Goal: Information Seeking & Learning: Learn about a topic

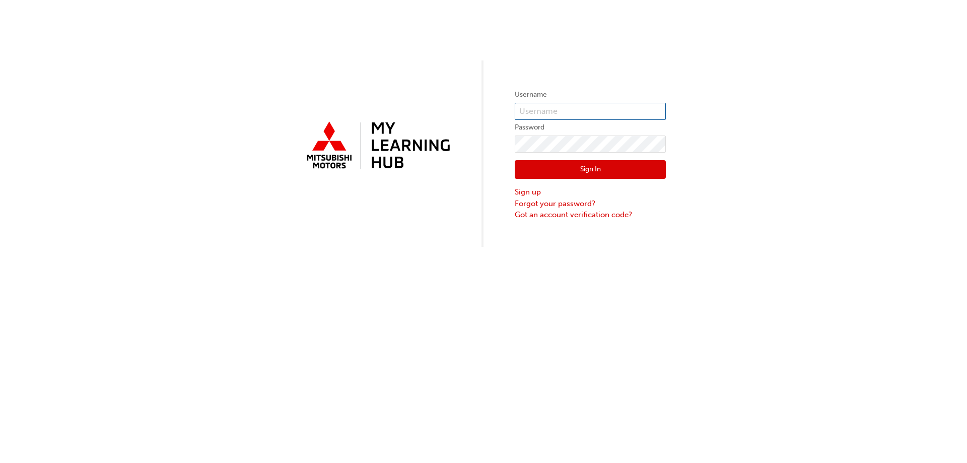
click at [551, 116] on input "text" at bounding box center [590, 111] width 151 height 17
type input "[EMAIL_ADDRESS][DOMAIN_NAME]"
click button "Sign In" at bounding box center [590, 169] width 151 height 19
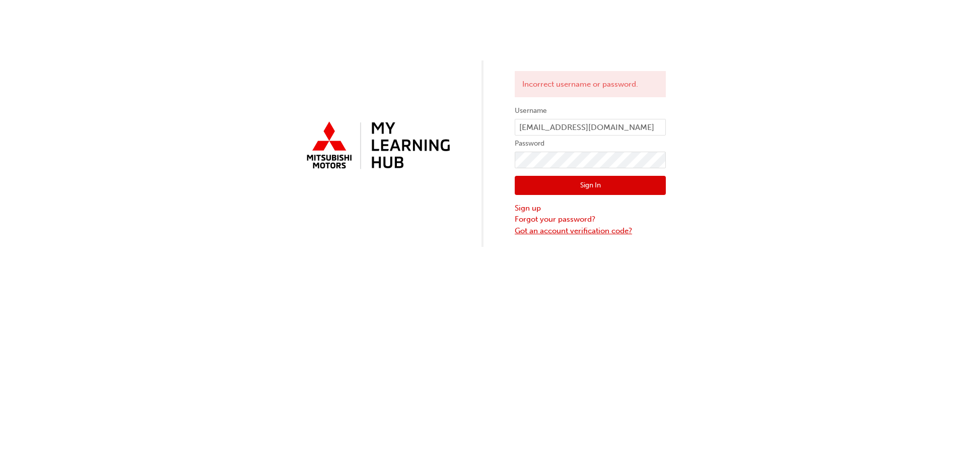
click at [561, 230] on link "Got an account verification code?" at bounding box center [590, 231] width 151 height 12
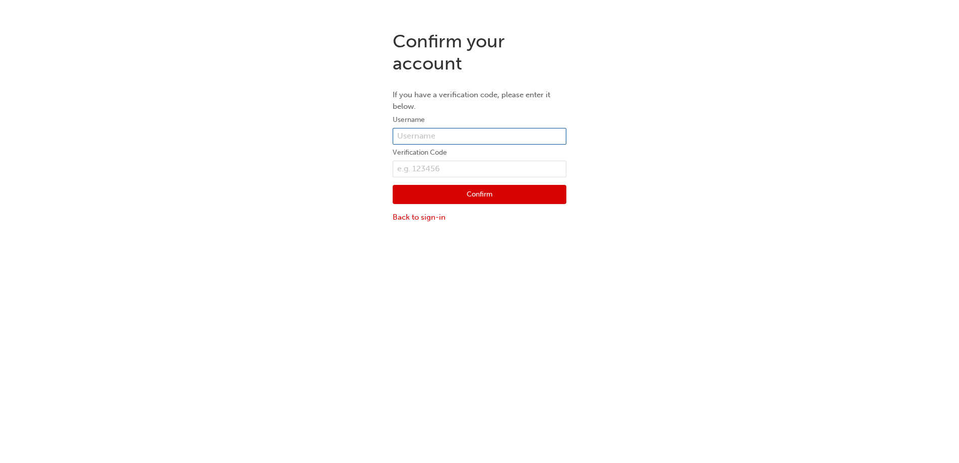
click at [427, 134] on input "text" at bounding box center [480, 136] width 174 height 17
type input "[EMAIL_ADDRESS][DOMAIN_NAME]"
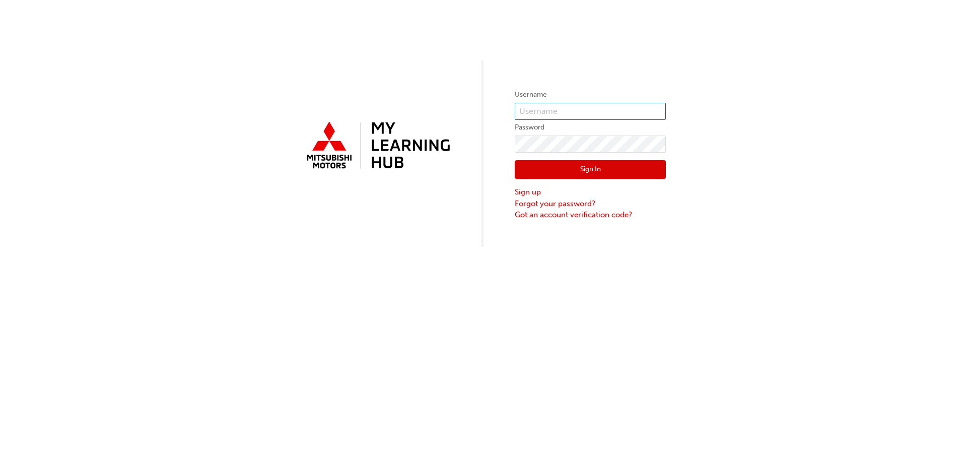
click at [560, 116] on input "text" at bounding box center [590, 111] width 151 height 17
type input "[EMAIL_ADDRESS][DOMAIN_NAME]"
click button "Sign In" at bounding box center [590, 169] width 151 height 19
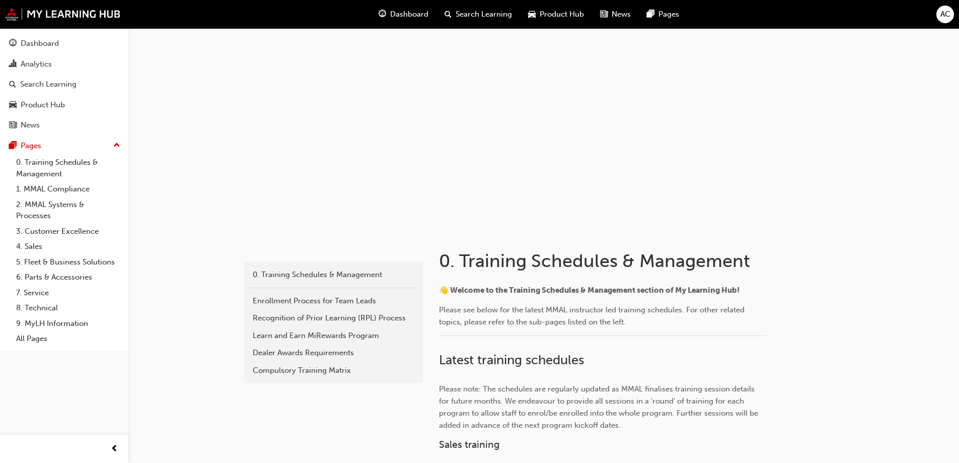
click at [397, 18] on span "Dashboard" at bounding box center [409, 15] width 38 height 12
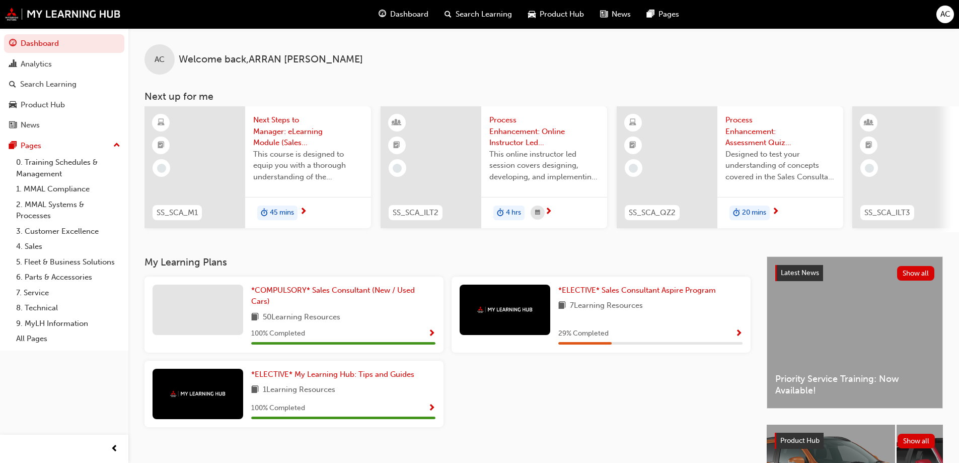
click at [284, 213] on span "45 mins" at bounding box center [282, 213] width 24 height 12
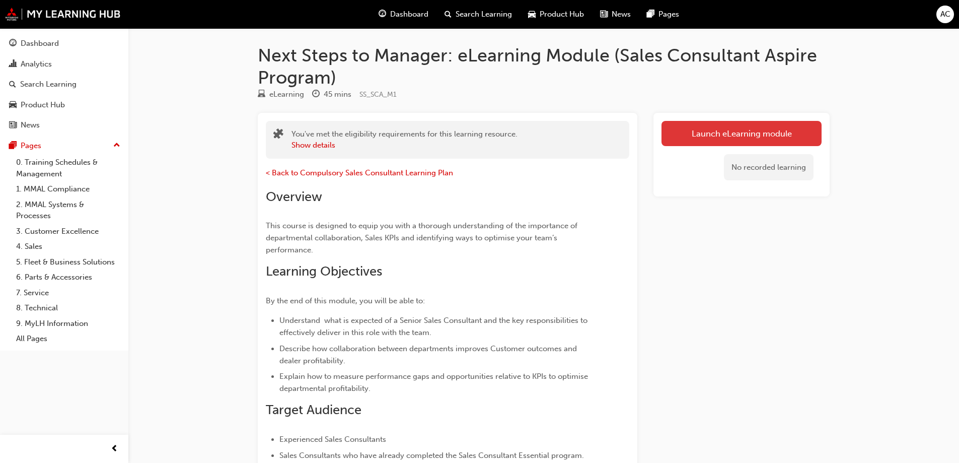
click at [768, 127] on link "Launch eLearning module" at bounding box center [742, 133] width 160 height 25
